Goal: Task Accomplishment & Management: Use online tool/utility

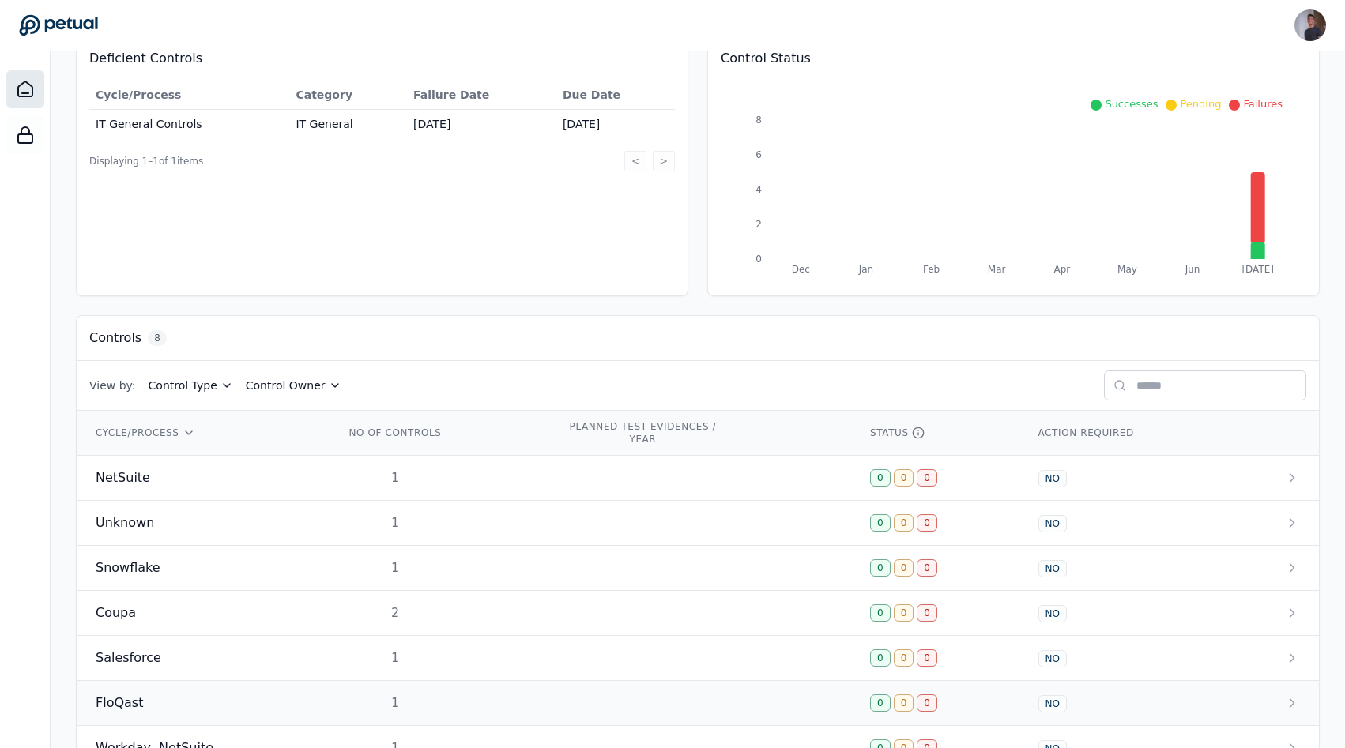
scroll to position [278, 0]
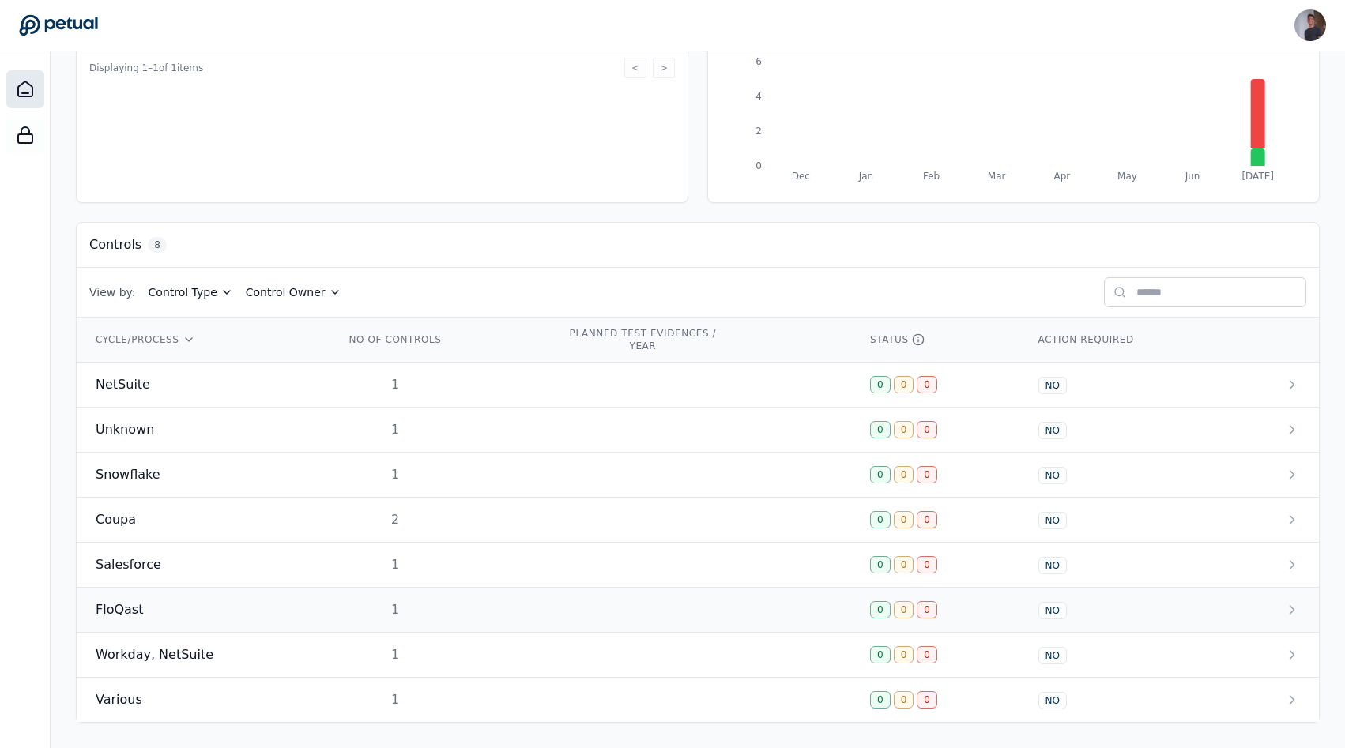
click at [190, 614] on div "FloQast" at bounding box center [201, 610] width 211 height 19
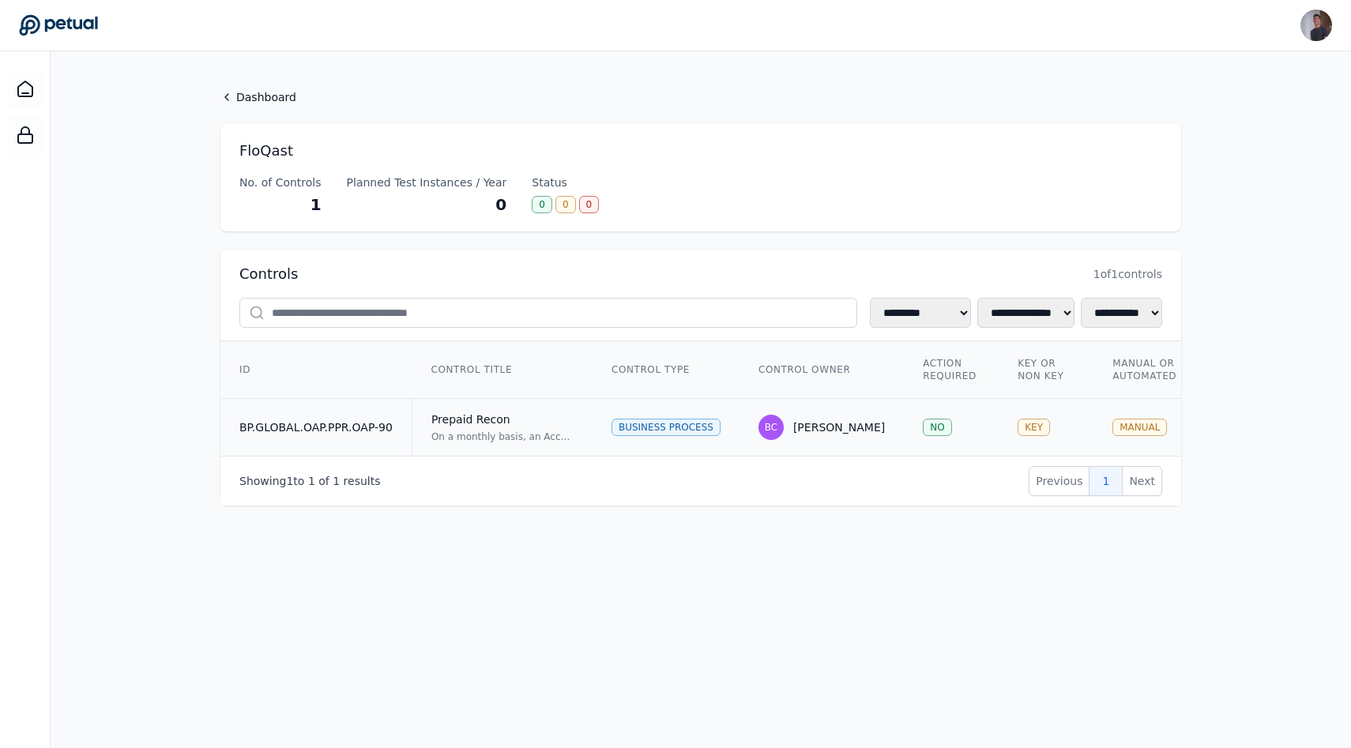
click at [352, 441] on td "BP.GLOBAL.OAP.PPR.OAP-90" at bounding box center [315, 428] width 191 height 58
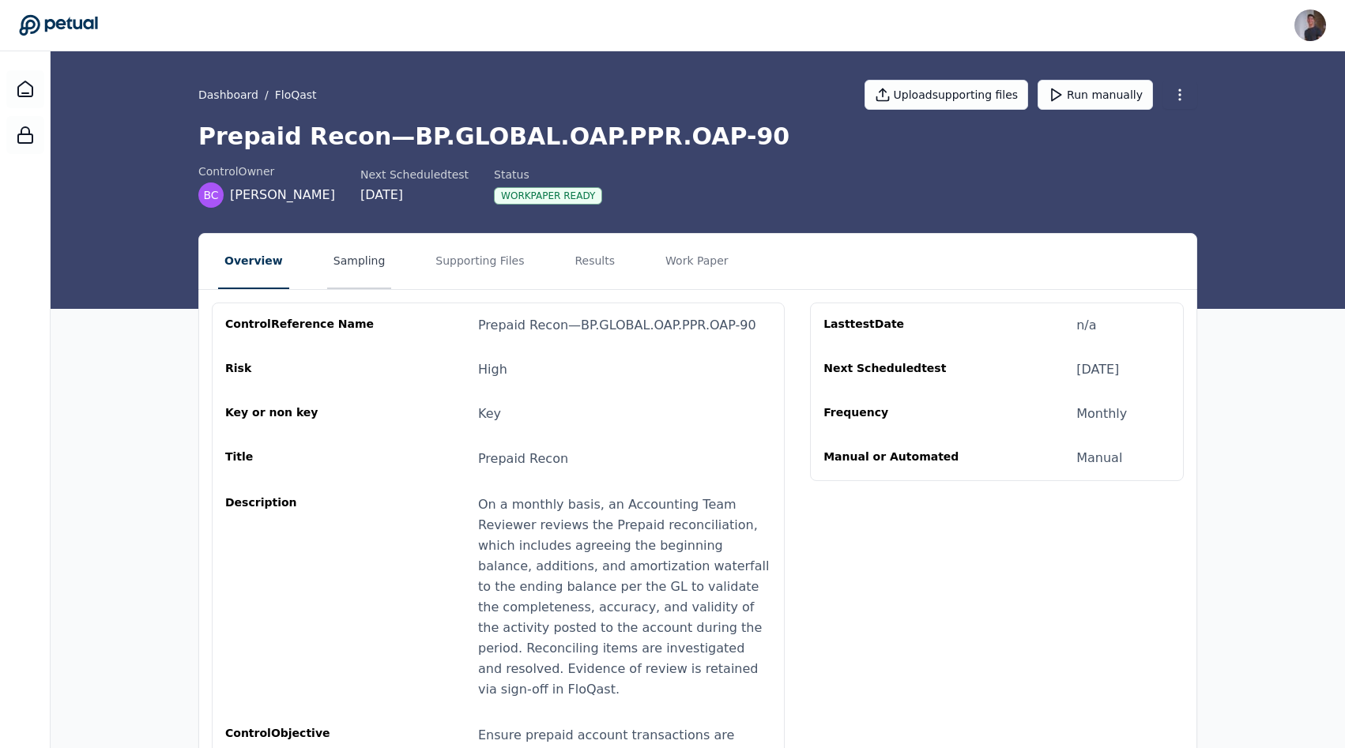
click at [351, 273] on button "Sampling" at bounding box center [359, 261] width 65 height 55
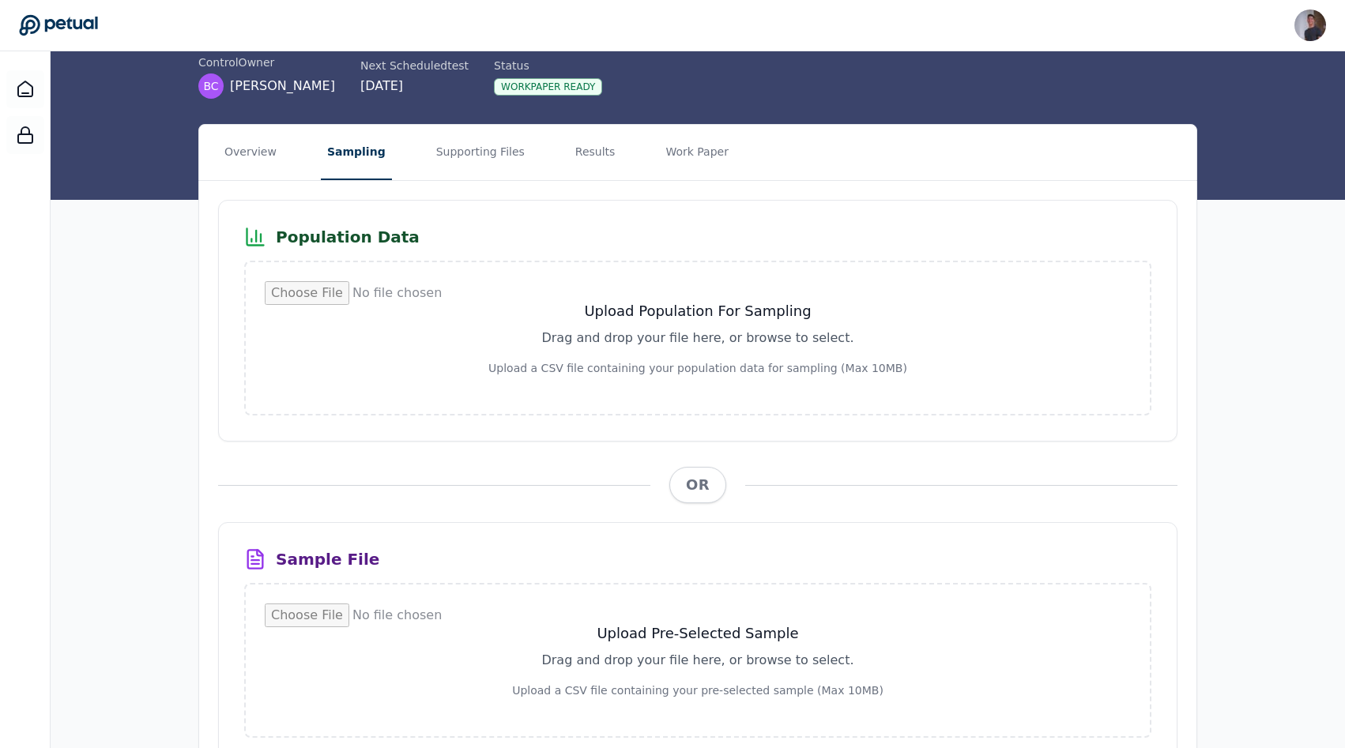
scroll to position [34, 0]
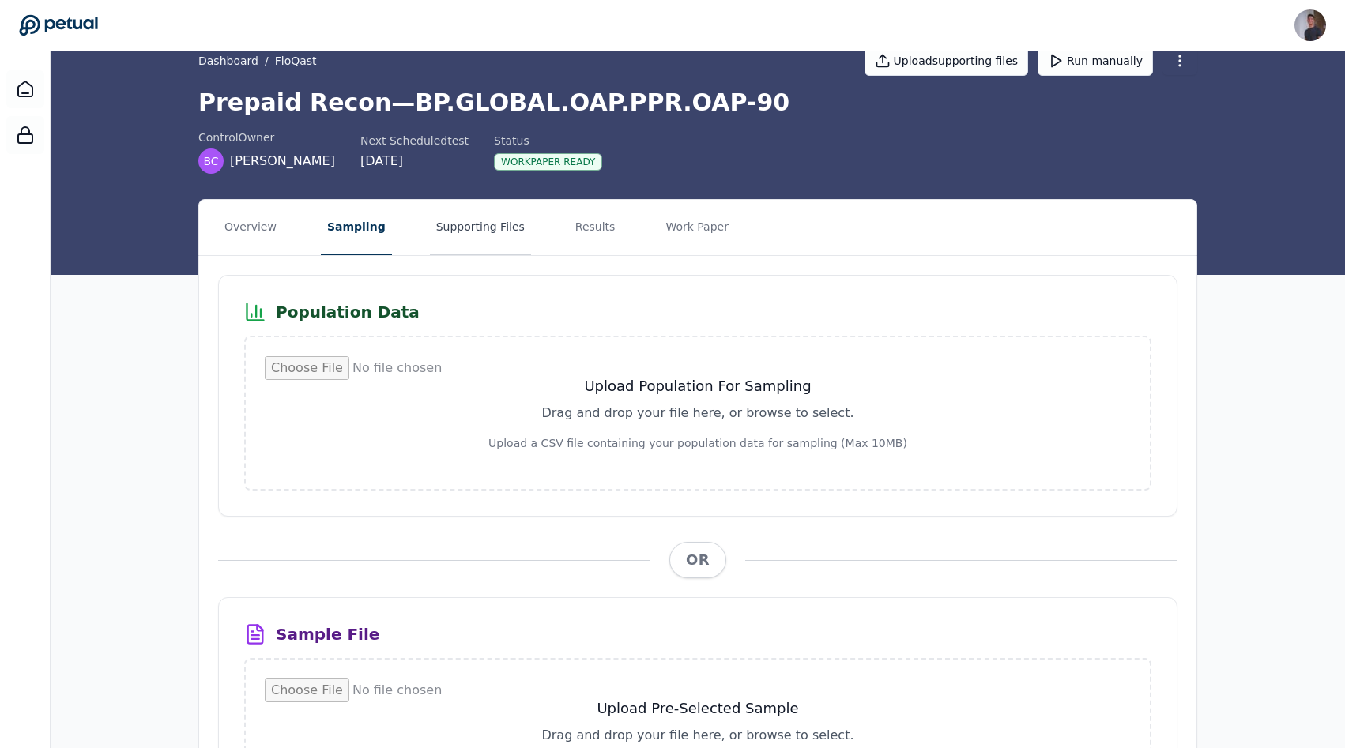
click at [480, 213] on button "Supporting Files" at bounding box center [480, 227] width 101 height 55
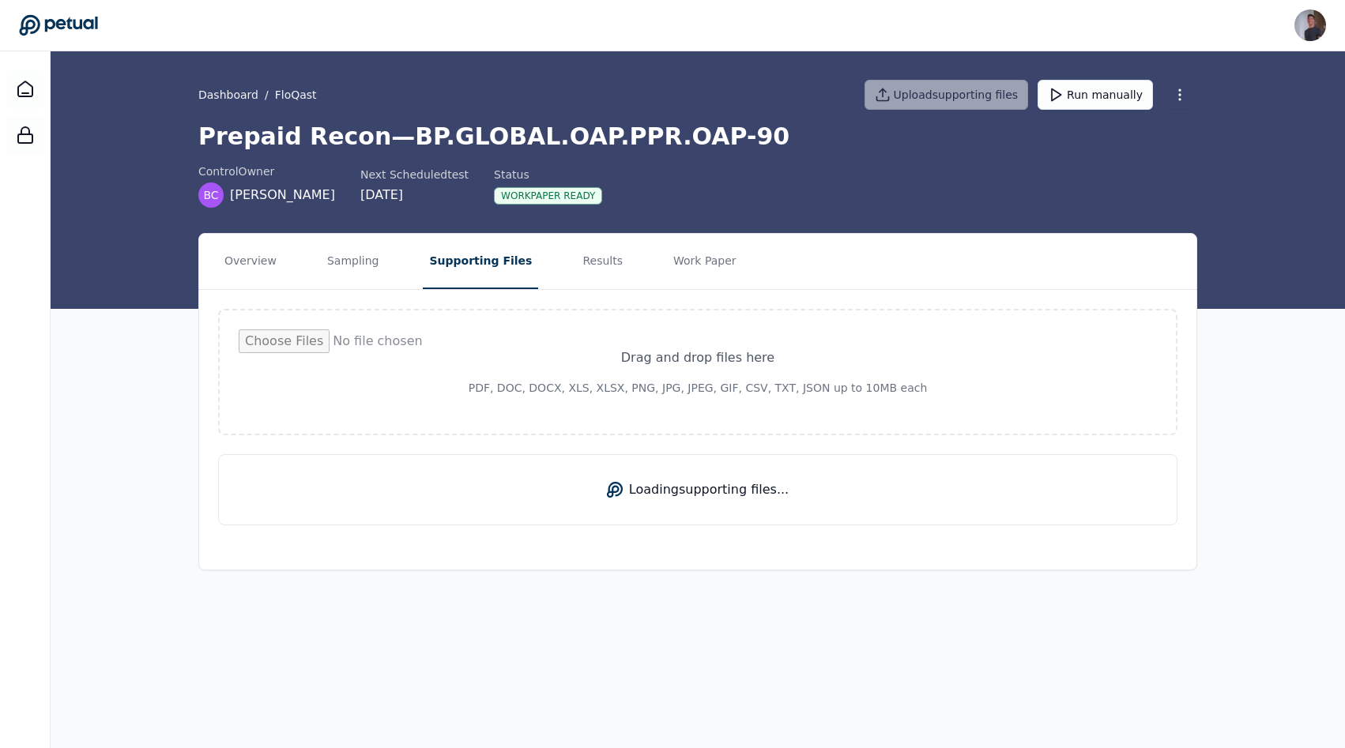
scroll to position [0, 0]
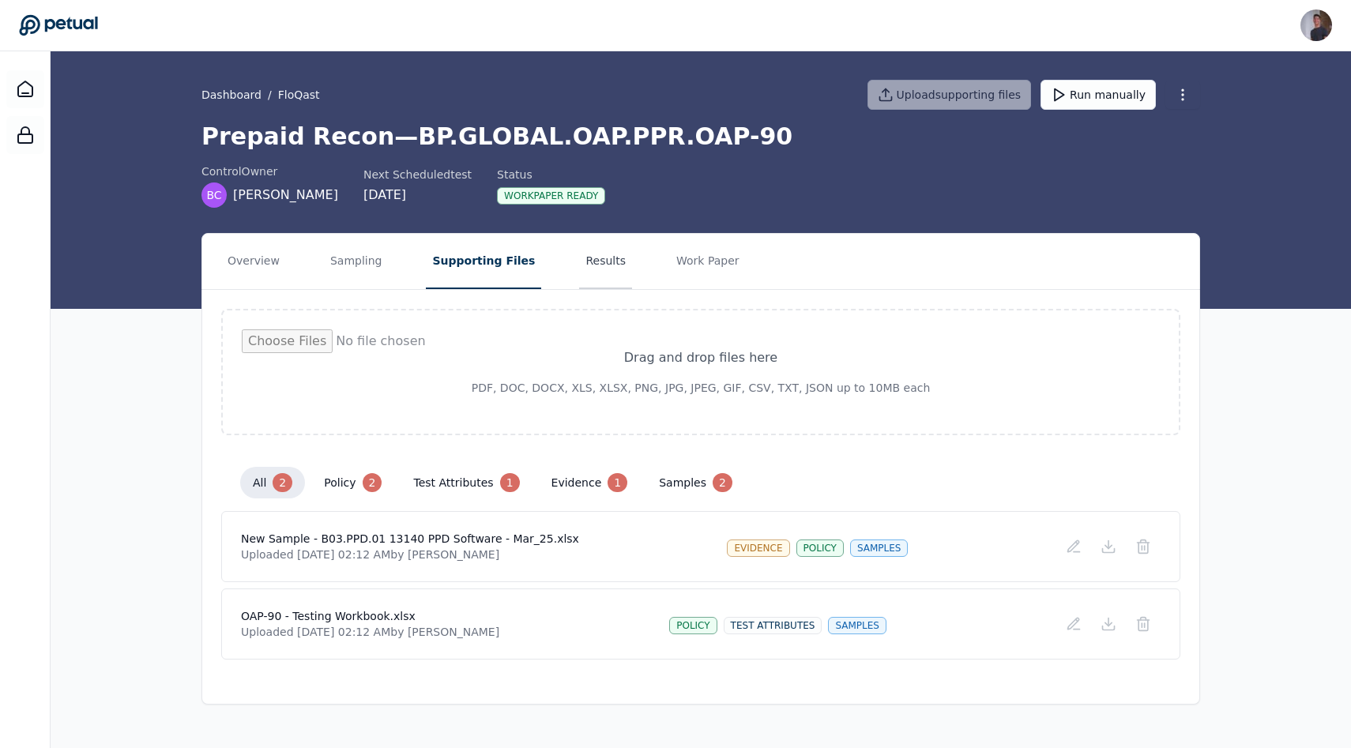
click at [593, 237] on button "Results" at bounding box center [605, 261] width 53 height 55
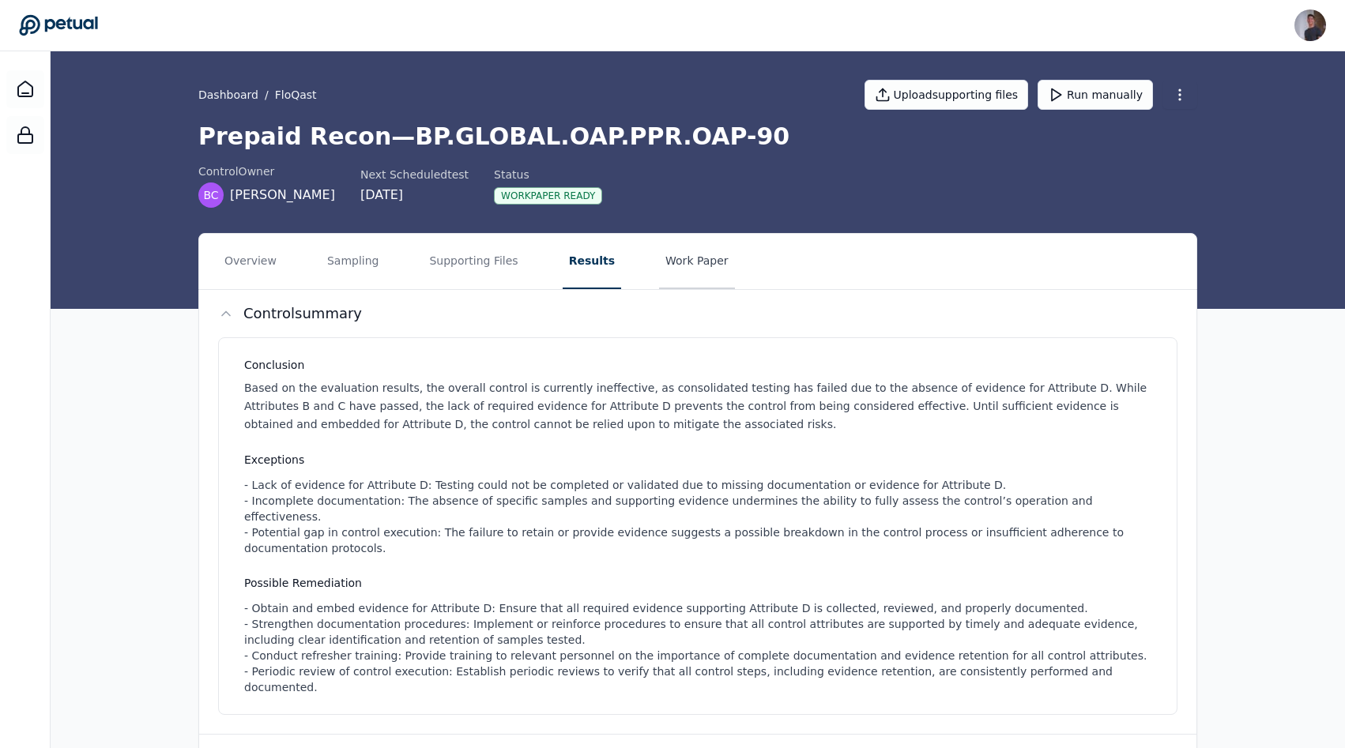
click at [692, 262] on button "Work Paper" at bounding box center [697, 261] width 76 height 55
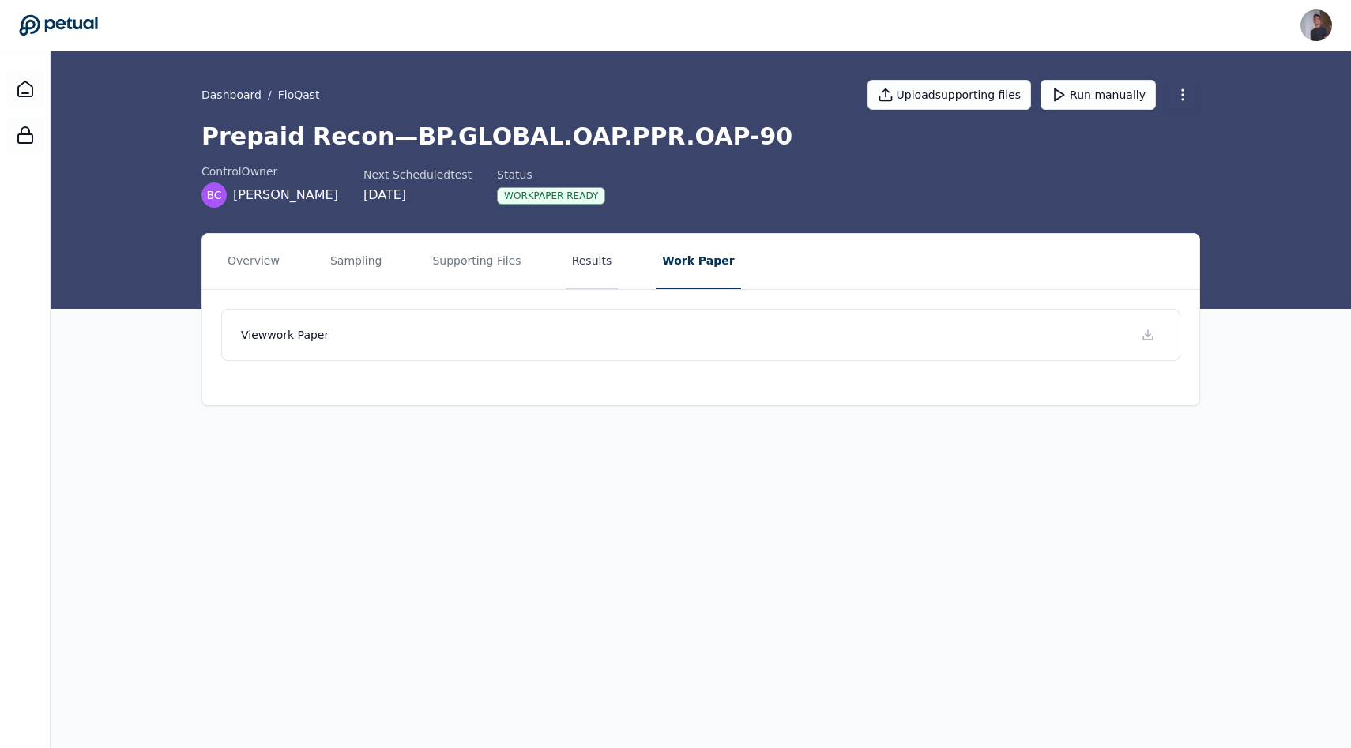
click at [593, 265] on button "Results" at bounding box center [592, 261] width 53 height 55
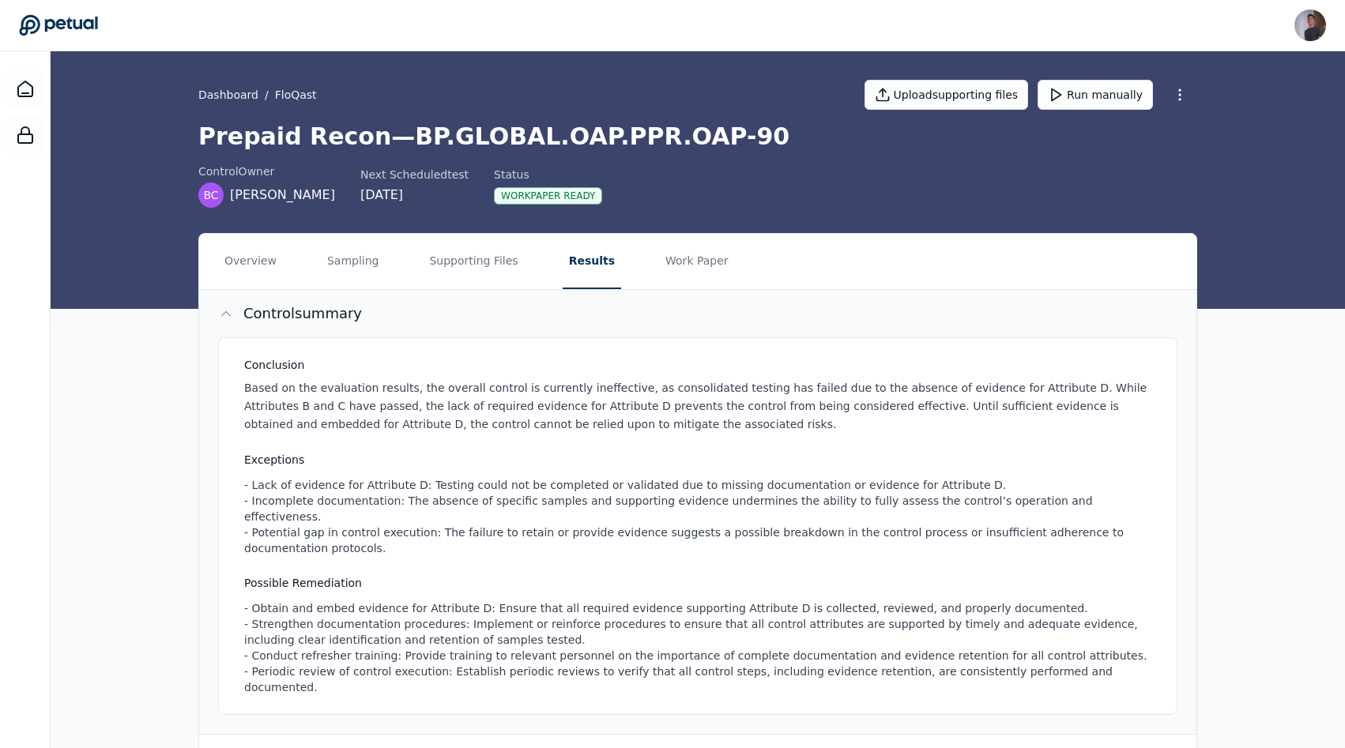
scroll to position [95, 0]
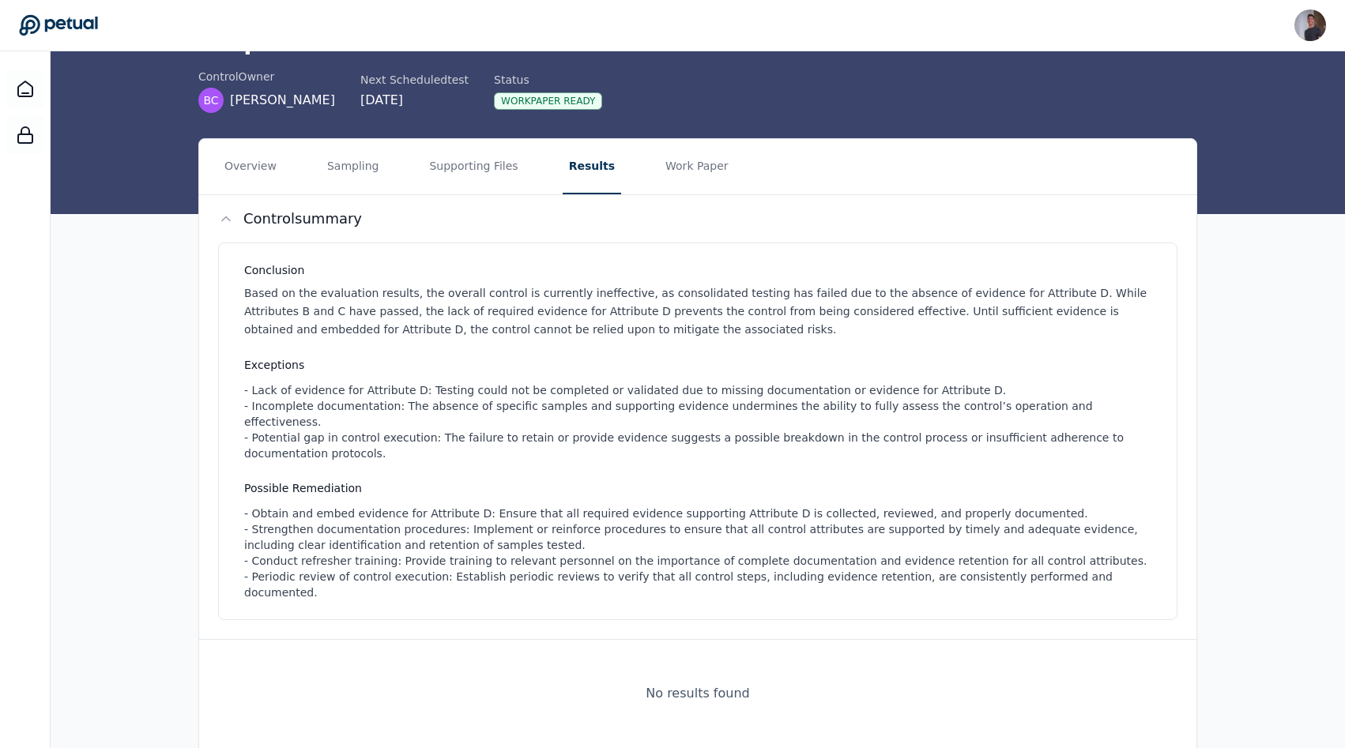
click at [386, 191] on nav "Overview Sampling Supporting Files Results Work Paper" at bounding box center [697, 166] width 997 height 55
click at [428, 188] on button "Supporting Files" at bounding box center [473, 166] width 101 height 55
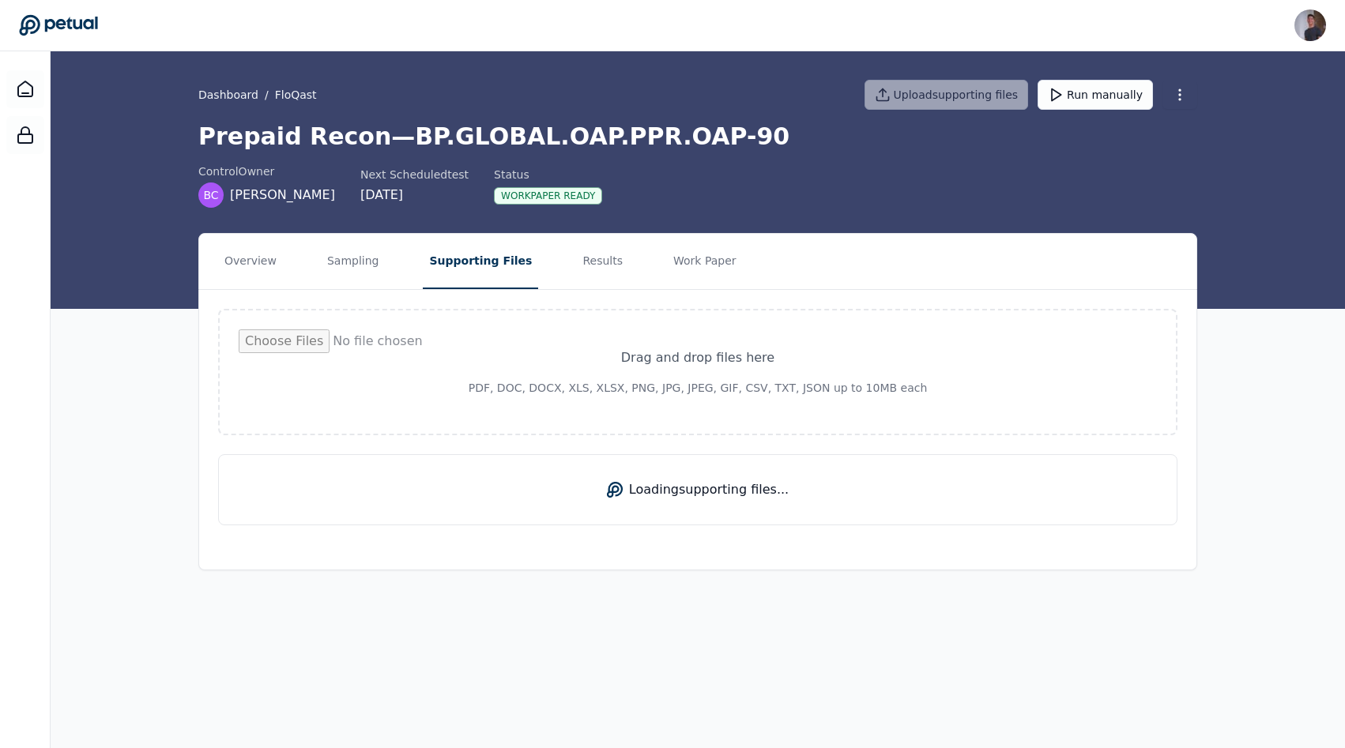
scroll to position [0, 0]
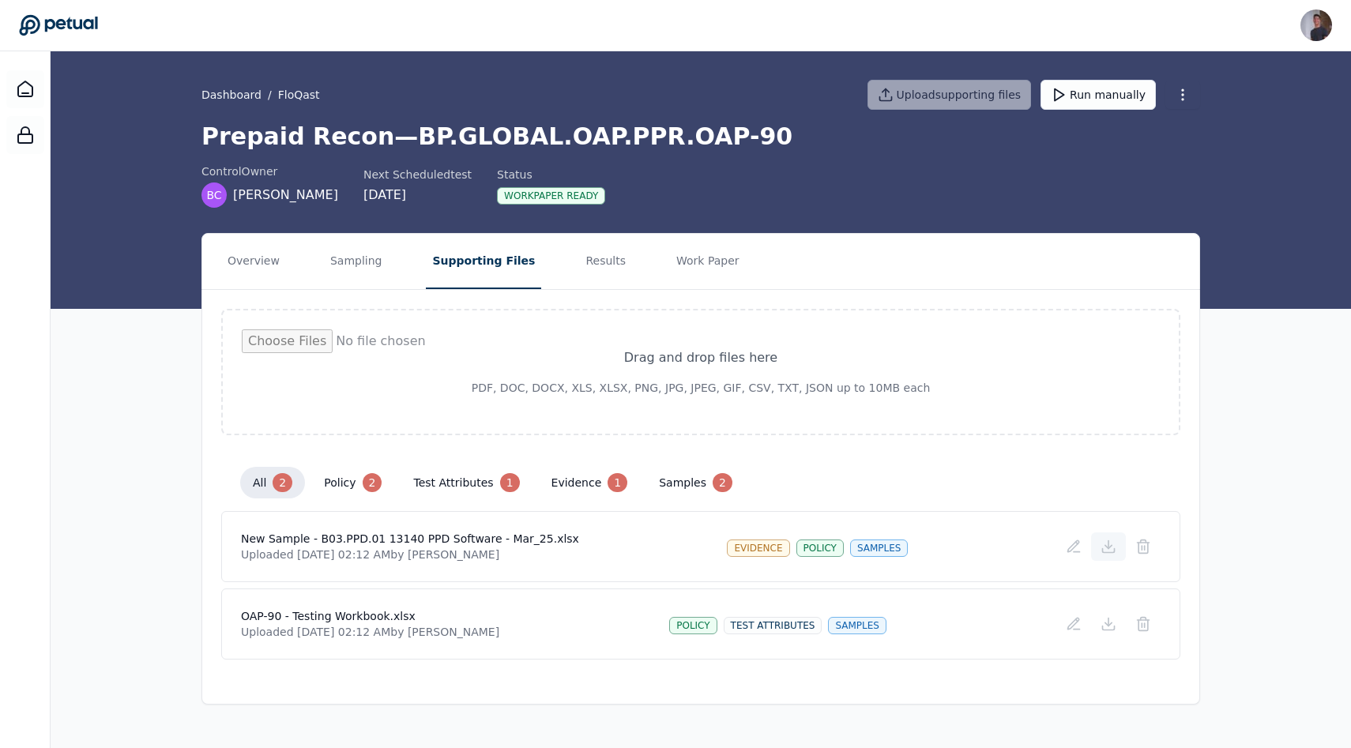
click at [1104, 542] on icon at bounding box center [1109, 547] width 16 height 16
click at [574, 487] on button "evidence 1" at bounding box center [590, 483] width 102 height 32
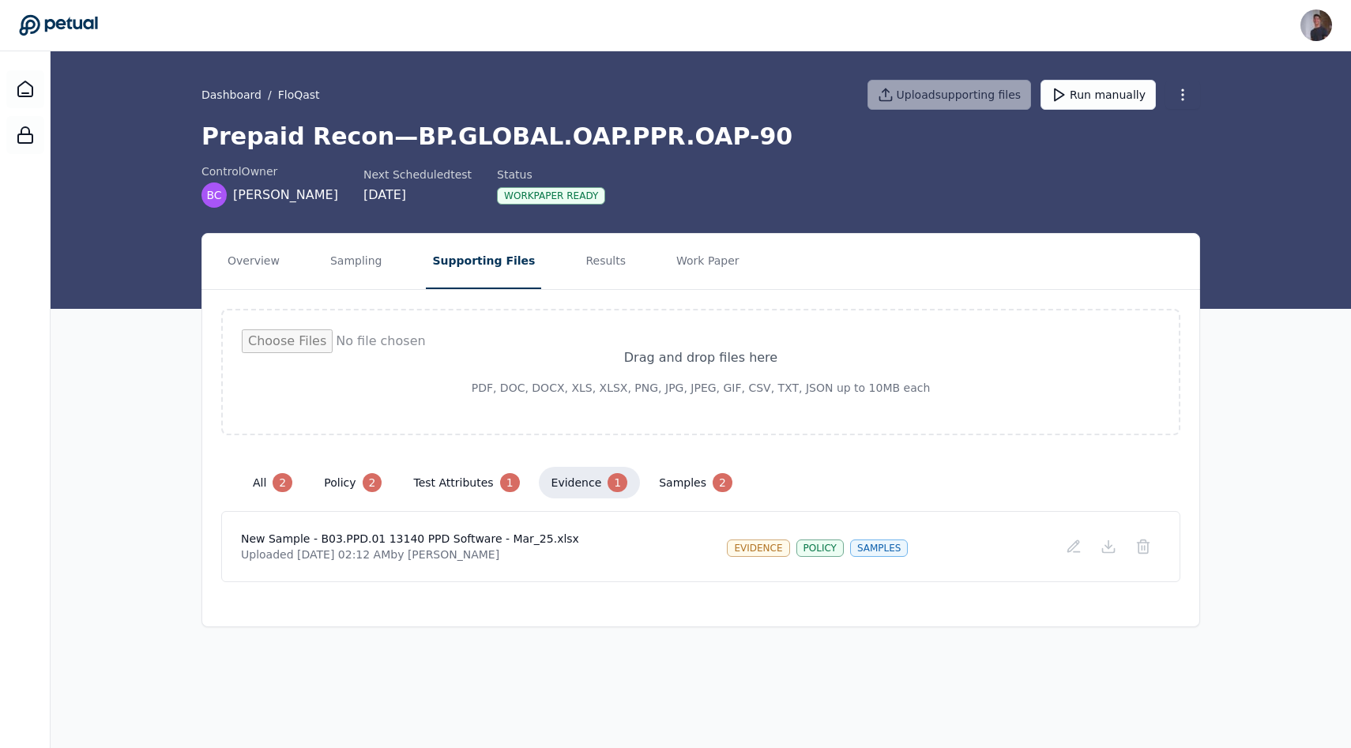
click at [479, 487] on button "test attributes 1" at bounding box center [466, 483] width 131 height 32
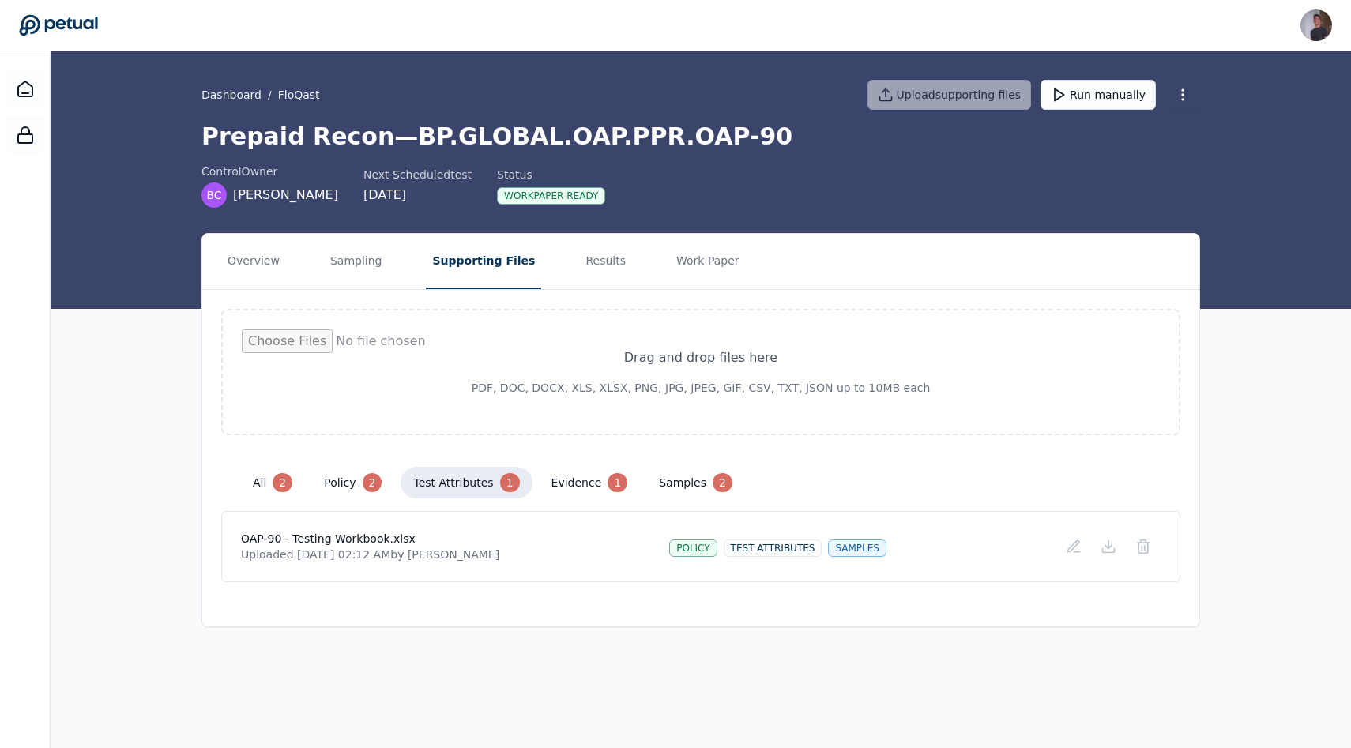
click at [657, 491] on button "samples 2" at bounding box center [695, 483] width 99 height 32
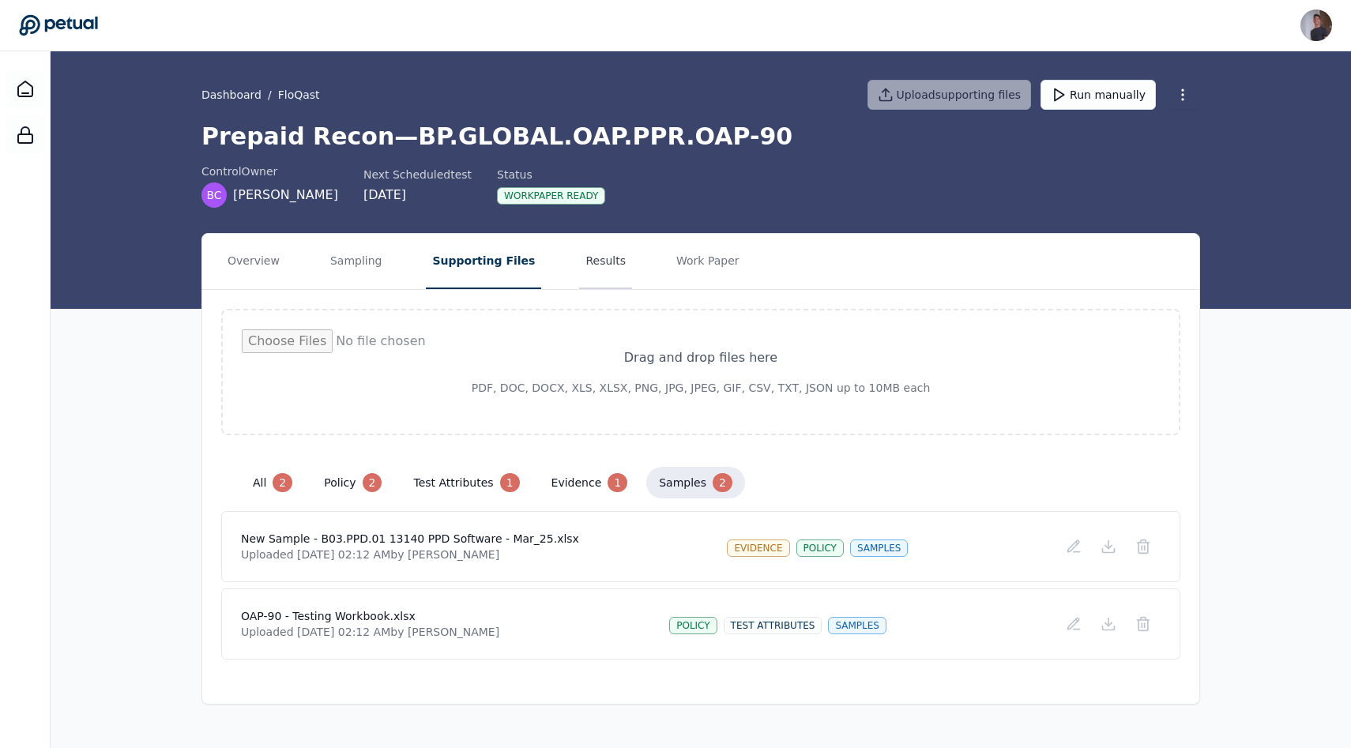
click at [581, 276] on button "Results" at bounding box center [605, 261] width 53 height 55
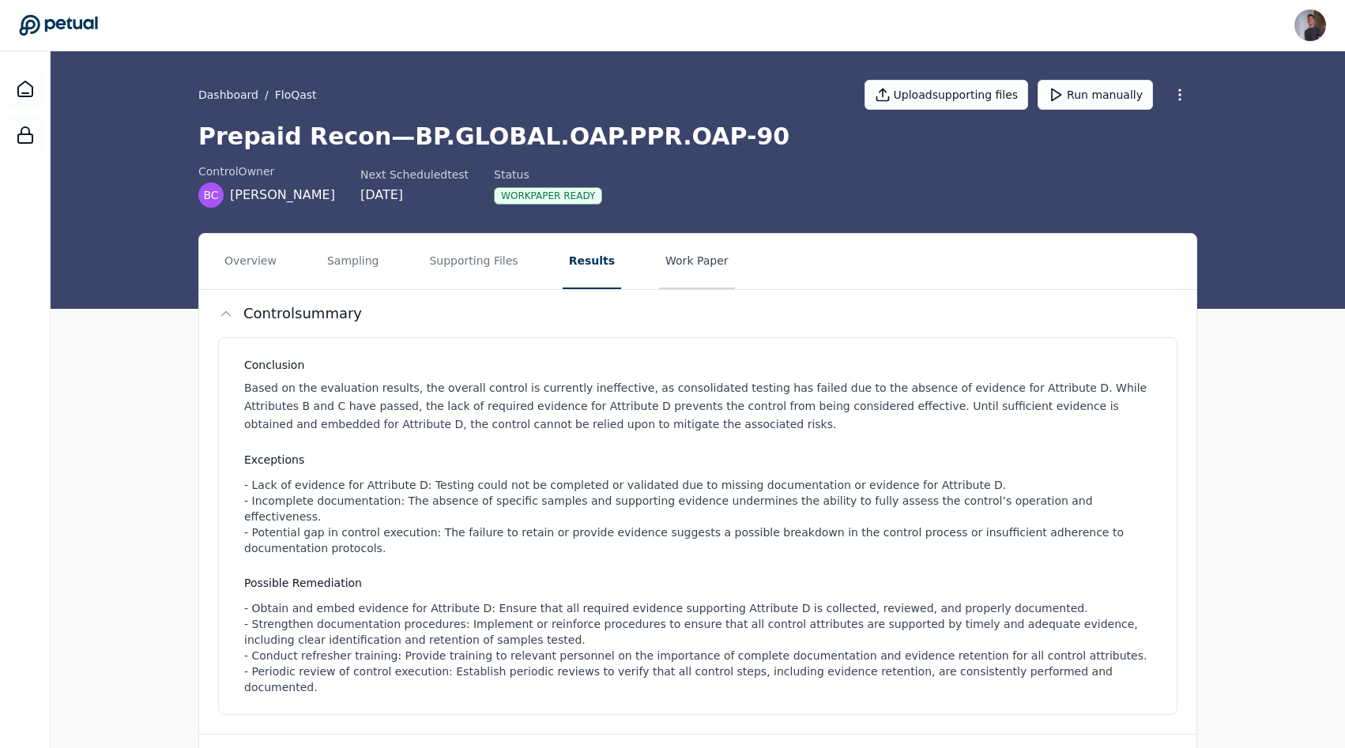
click at [659, 262] on button "Work Paper" at bounding box center [697, 261] width 76 height 55
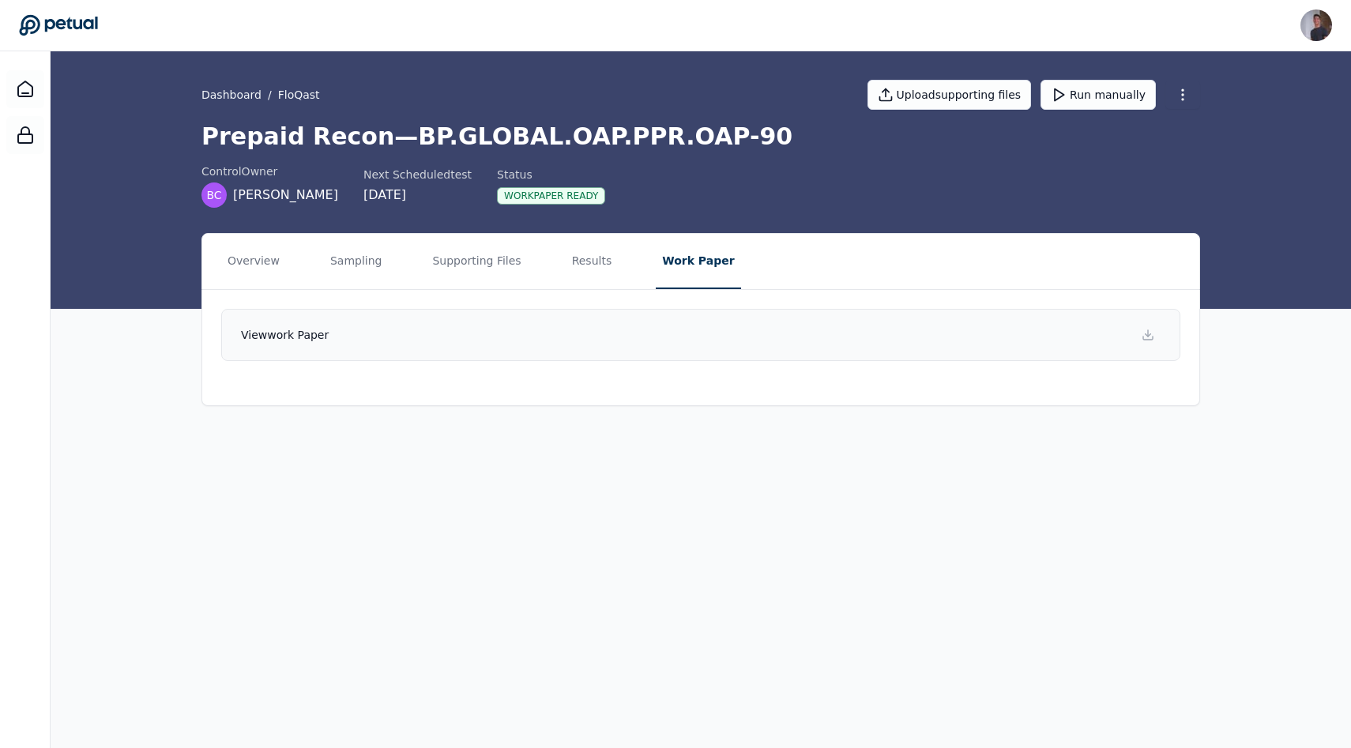
click at [613, 352] on link "View work paper" at bounding box center [700, 335] width 959 height 52
click at [552, 268] on nav "Overview Sampling Supporting Files Results Work Paper" at bounding box center [700, 261] width 997 height 55
click at [338, 268] on button "Sampling" at bounding box center [356, 261] width 65 height 55
click at [470, 268] on button "Supporting Files" at bounding box center [483, 261] width 101 height 55
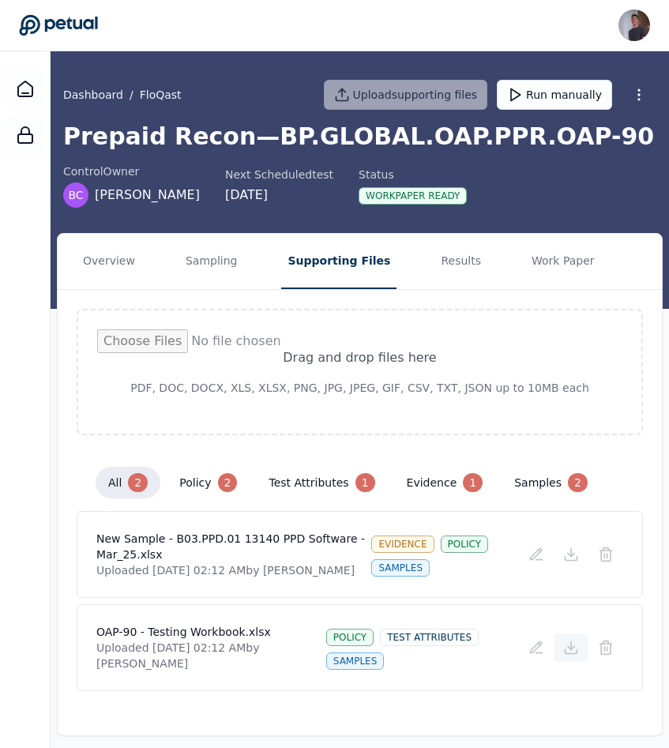
click at [578, 653] on icon at bounding box center [571, 648] width 16 height 16
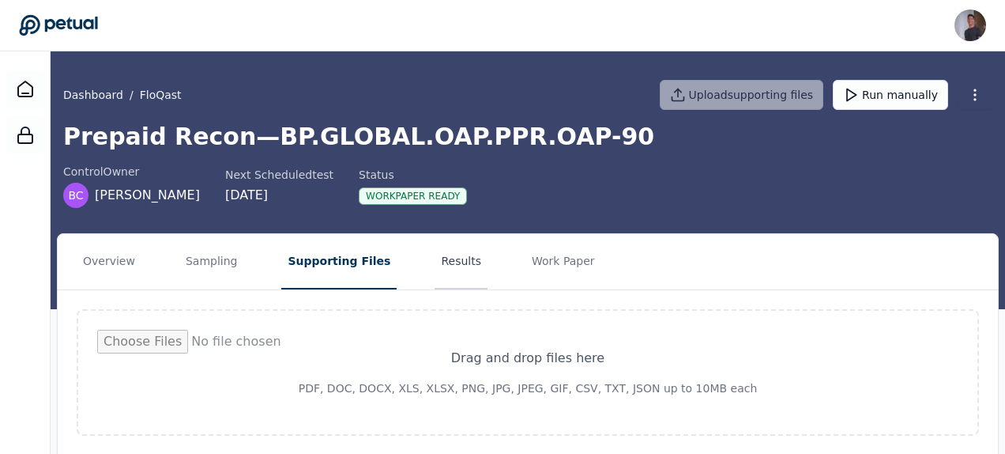
scroll to position [277, 0]
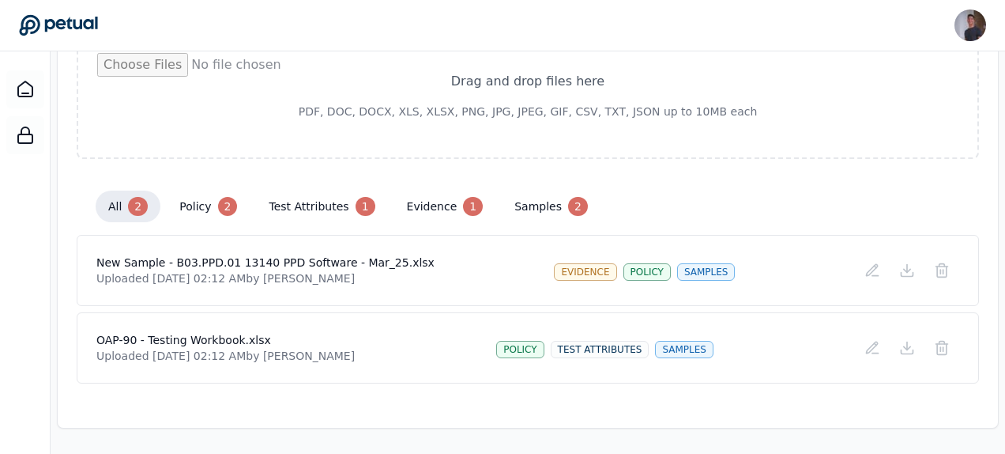
click at [605, 344] on div "test attributes" at bounding box center [600, 349] width 99 height 17
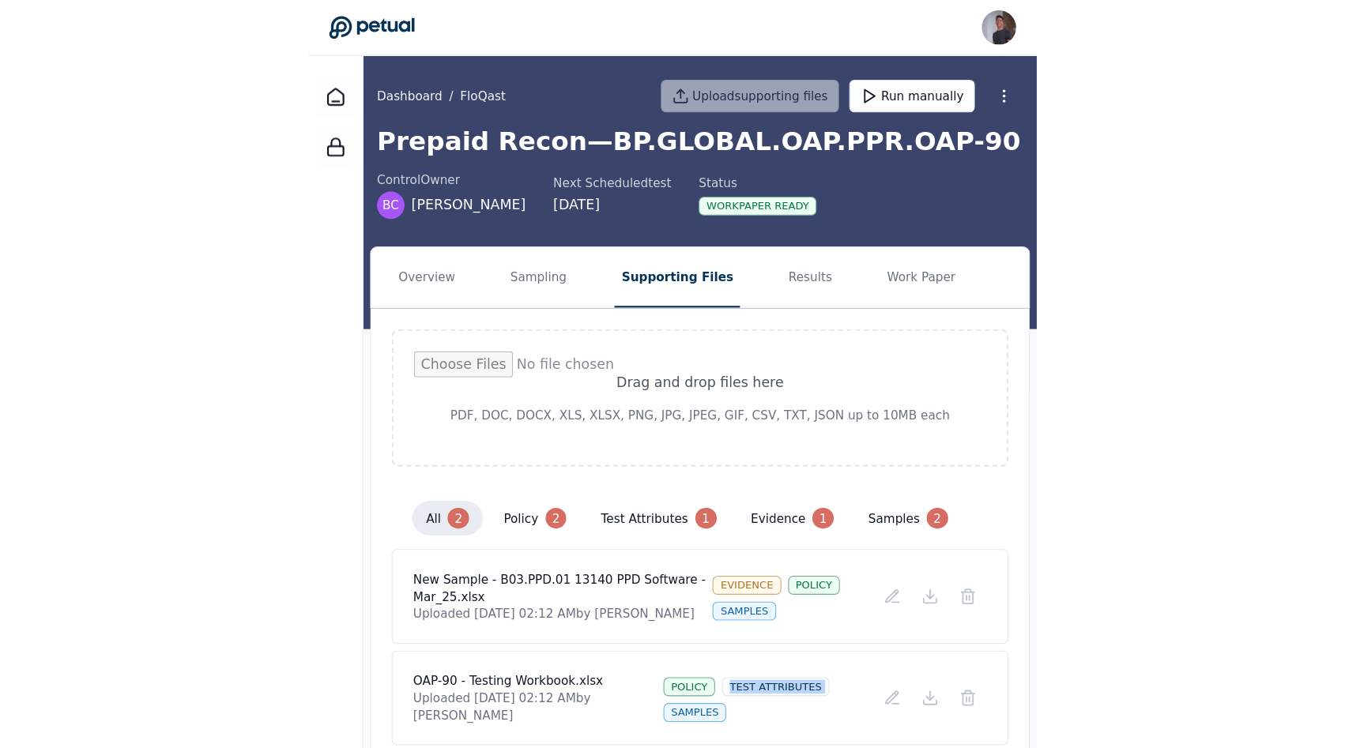
scroll to position [0, 0]
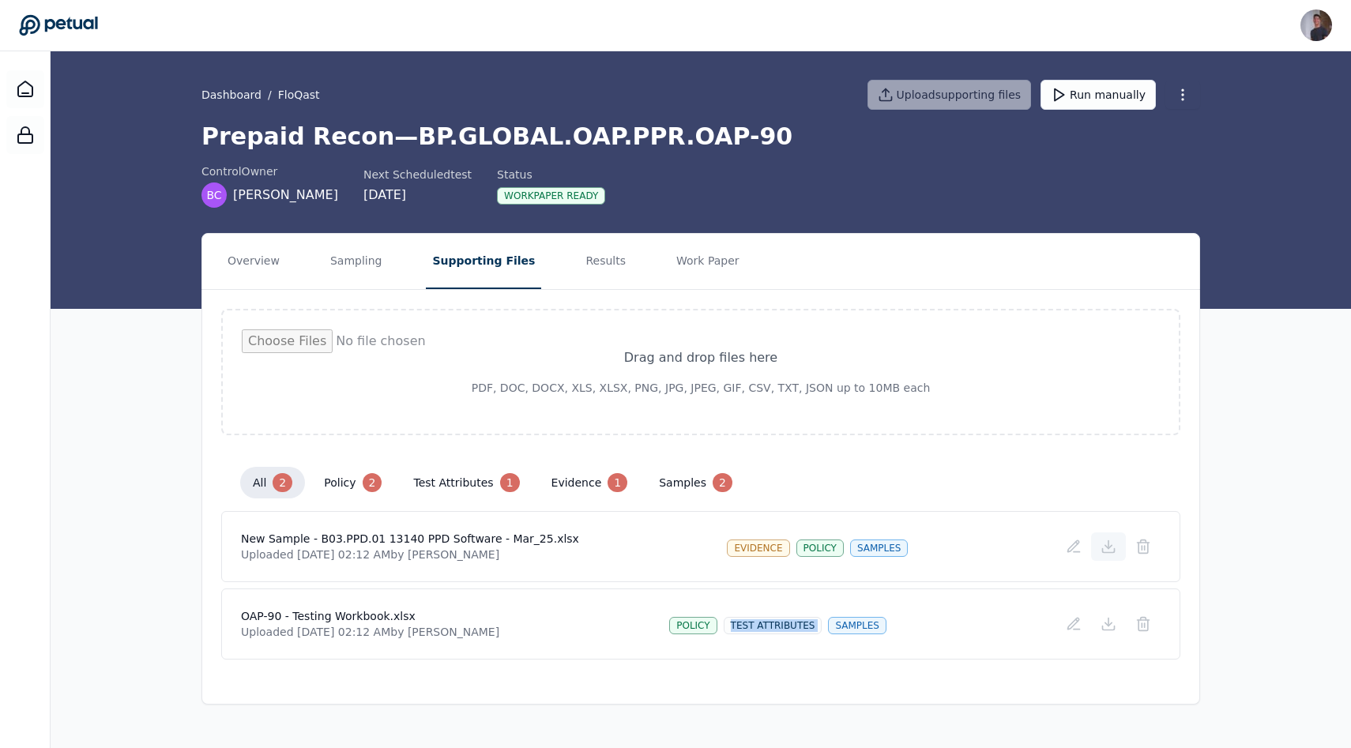
click at [1104, 546] on icon at bounding box center [1109, 547] width 16 height 16
click at [1109, 627] on icon at bounding box center [1109, 624] width 16 height 16
click at [439, 476] on button "test attributes 1" at bounding box center [466, 483] width 131 height 32
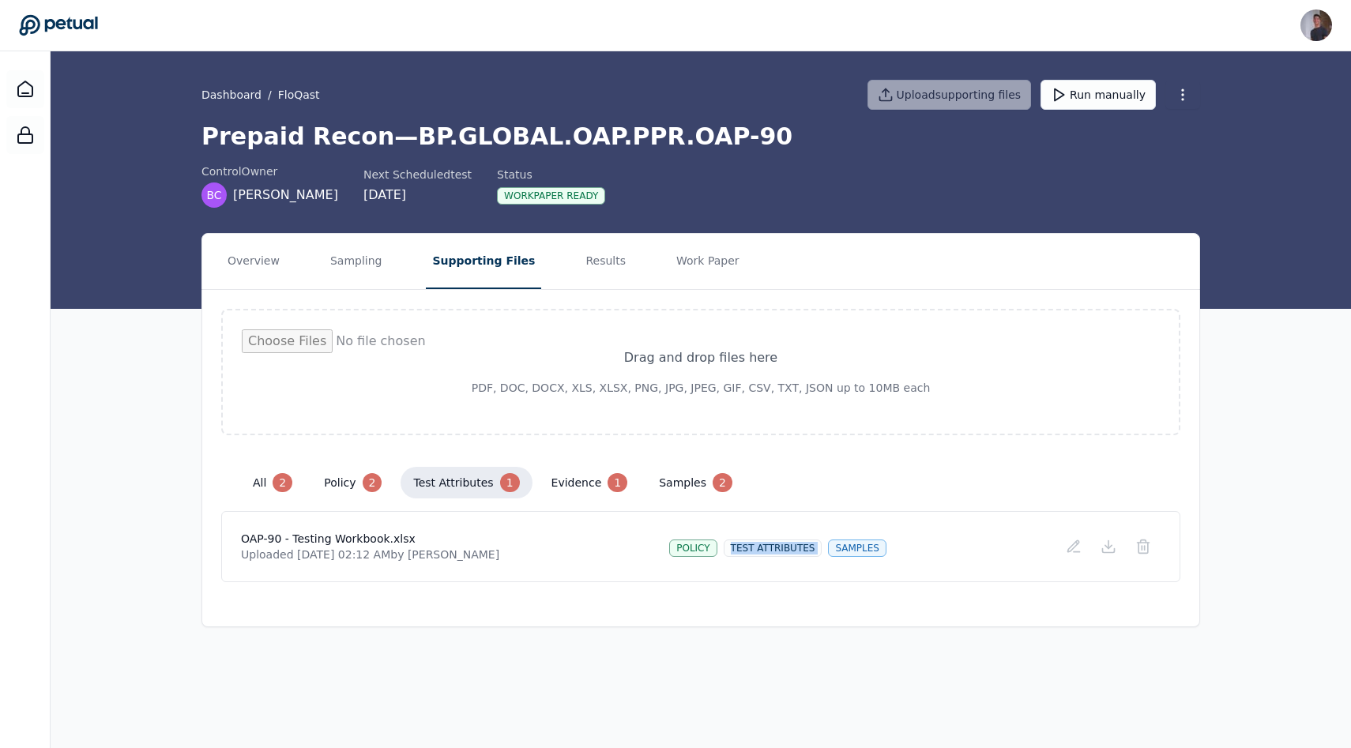
click at [357, 484] on button "policy 2" at bounding box center [352, 483] width 83 height 32
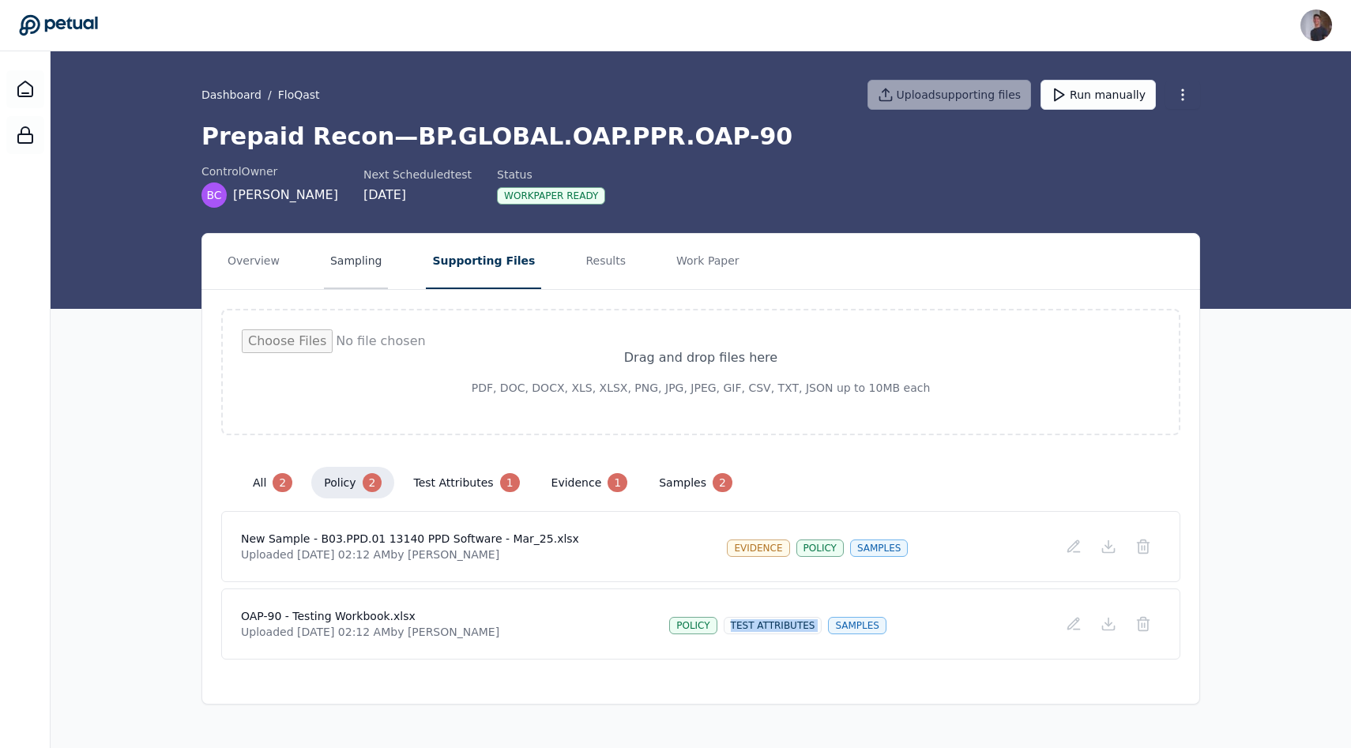
click at [350, 273] on button "Sampling" at bounding box center [356, 261] width 65 height 55
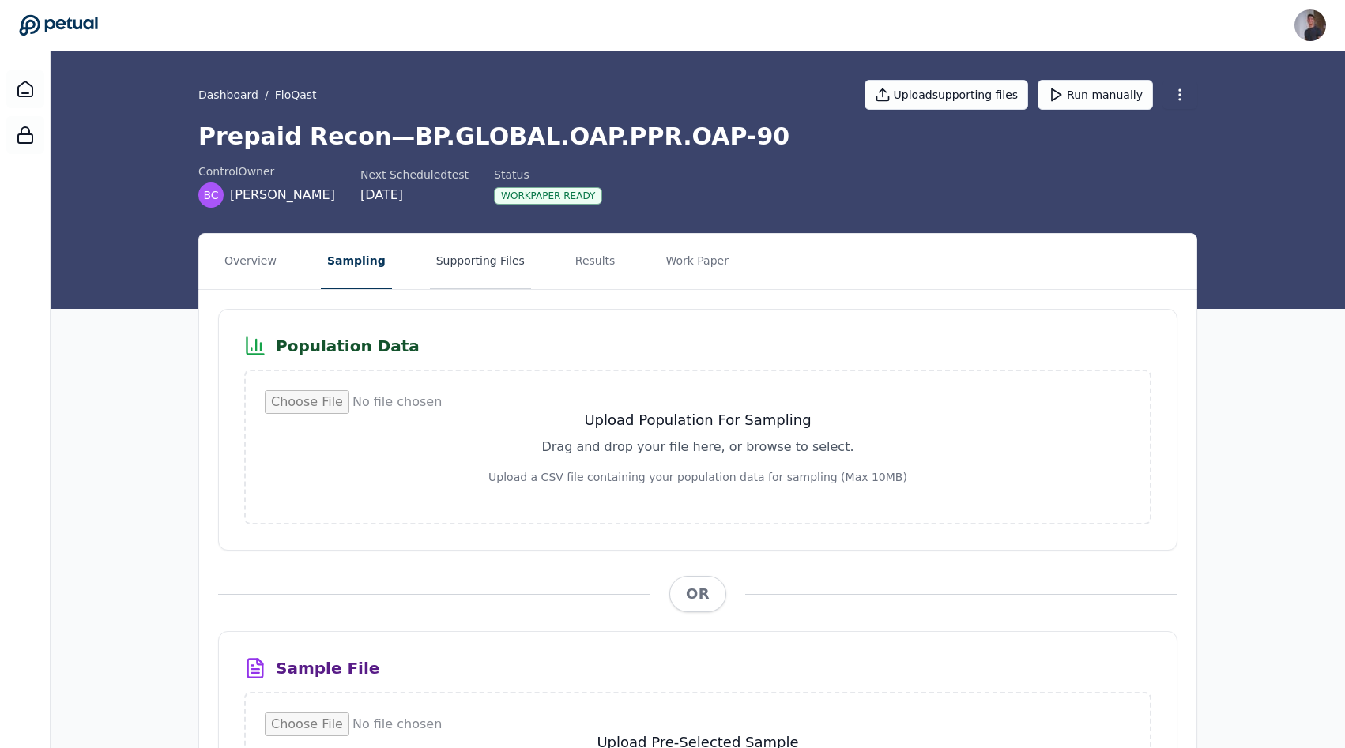
click at [458, 267] on button "Supporting Files" at bounding box center [480, 261] width 101 height 55
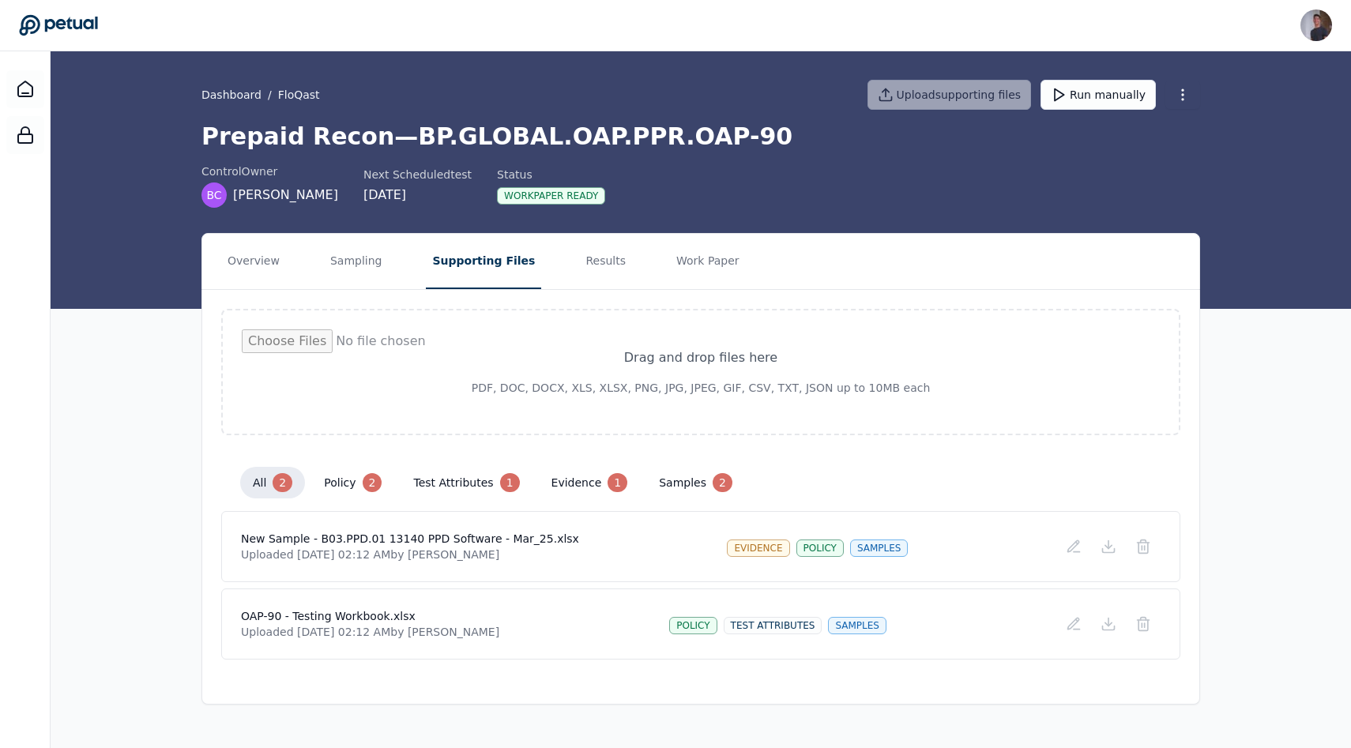
click at [635, 263] on nav "Overview Sampling Supporting Files Results Work Paper" at bounding box center [700, 261] width 997 height 55
click at [579, 263] on button "Results" at bounding box center [605, 261] width 53 height 55
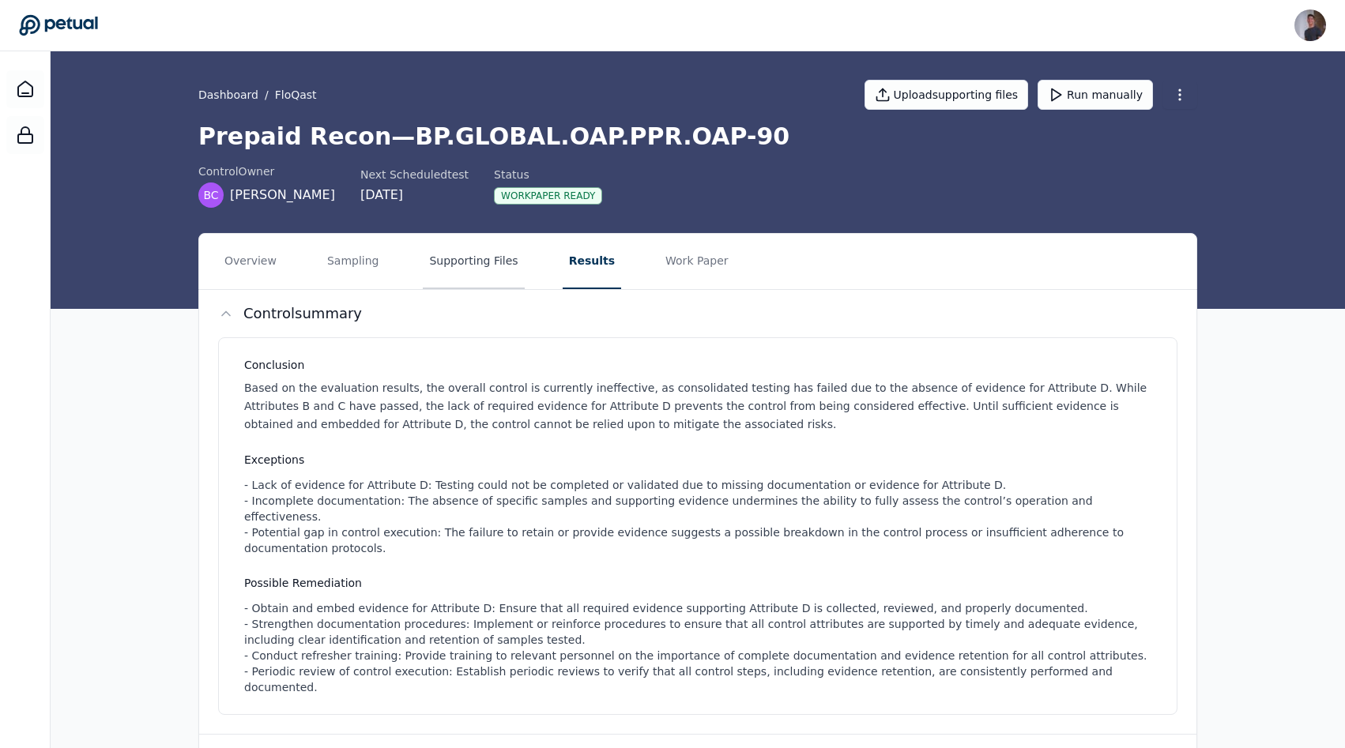
click at [477, 256] on button "Supporting Files" at bounding box center [473, 261] width 101 height 55
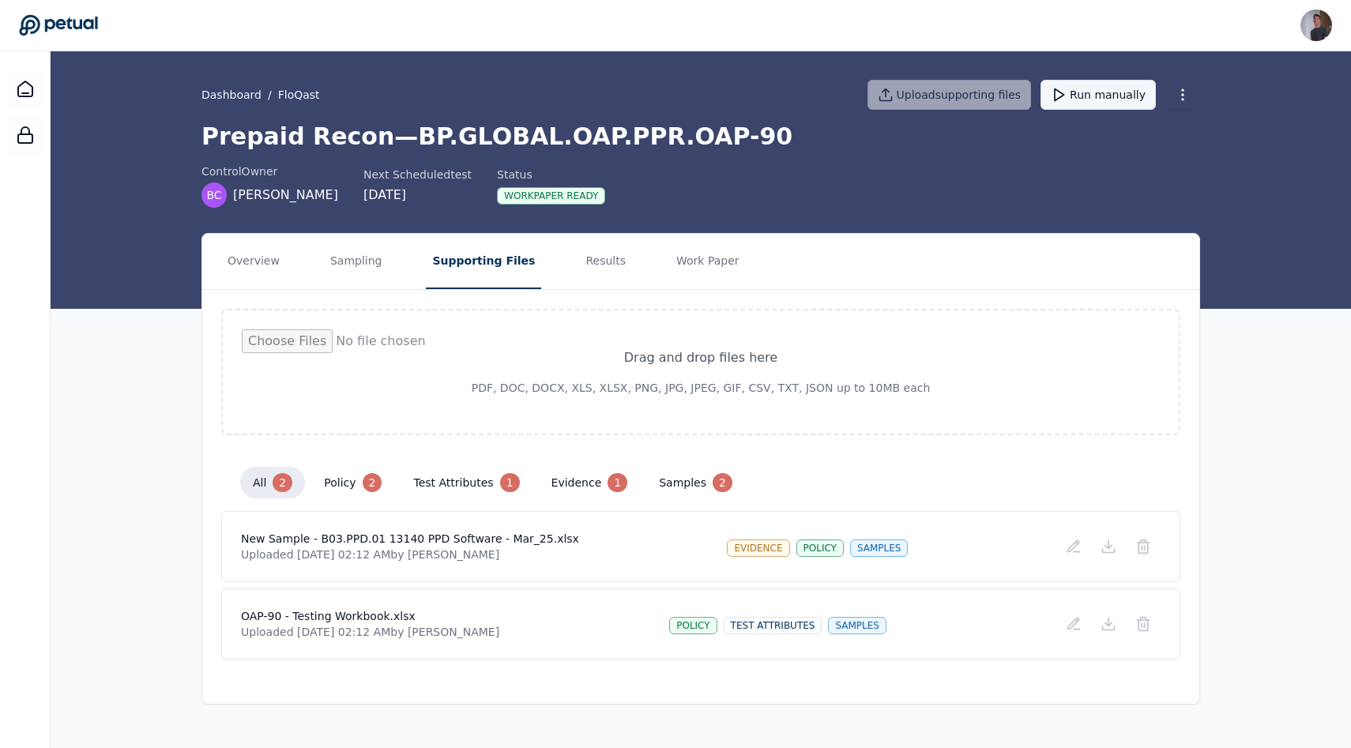
click at [1076, 95] on button "Run manually" at bounding box center [1098, 95] width 115 height 30
click at [897, 308] on div "Drag and drop files here PDF, DOC, DOCX, XLS, XLSX, PNG, JPG, JPEG, GIF, CSV, T…" at bounding box center [700, 484] width 997 height 389
